Goal: Information Seeking & Learning: Learn about a topic

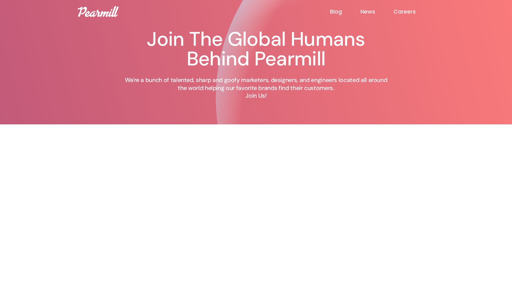
drag, startPoint x: 124, startPoint y: 17, endPoint x: 81, endPoint y: 12, distance: 43.3
click at [81, 12] on div "Blog News Careers" at bounding box center [256, 11] width 369 height 11
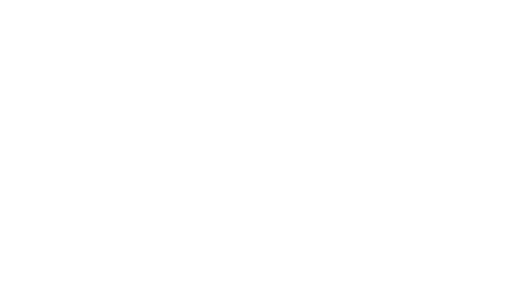
scroll to position [506, 0]
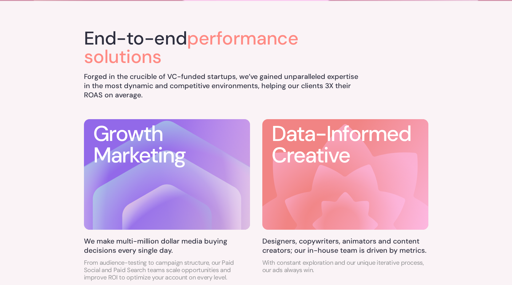
scroll to position [286, 0]
